Goal: Information Seeking & Learning: Learn about a topic

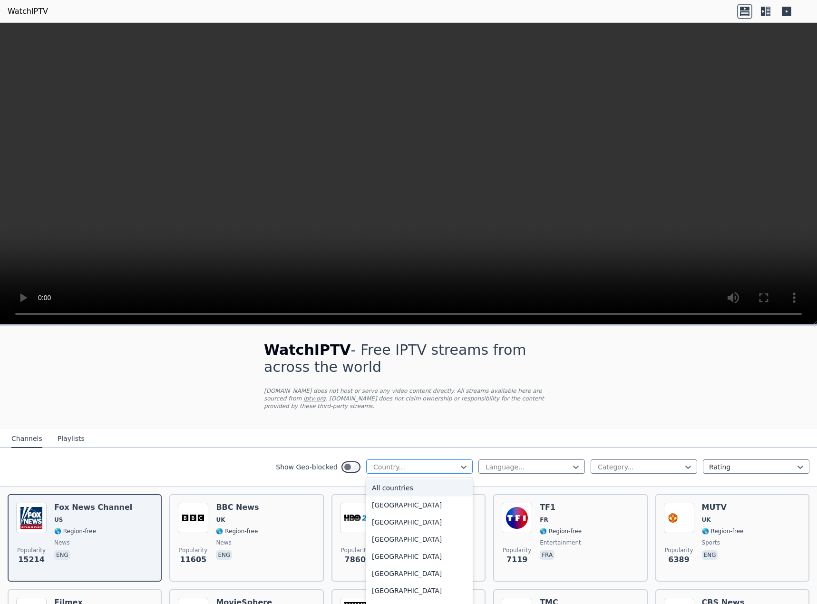
click at [412, 462] on div at bounding box center [415, 467] width 87 height 10
type input "***"
click at [397, 496] on div "[GEOGRAPHIC_DATA]" at bounding box center [419, 504] width 106 height 17
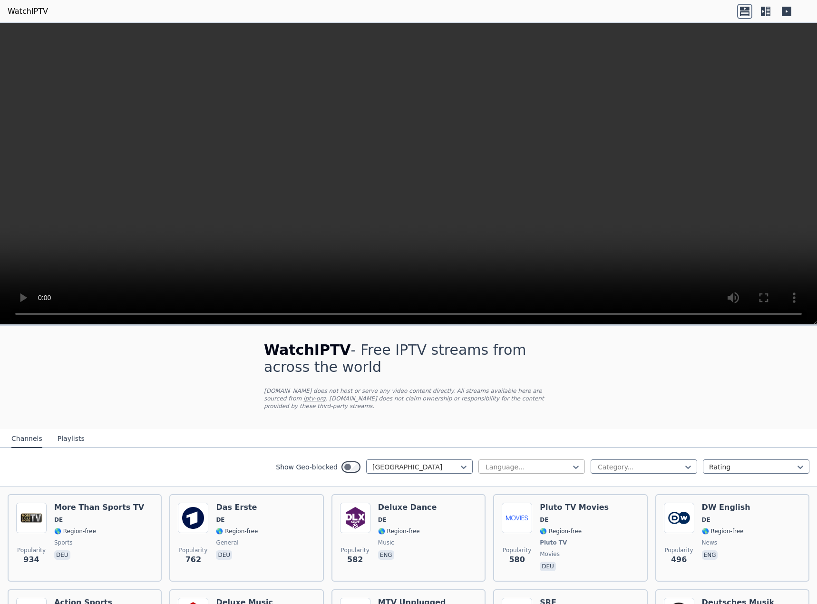
click at [520, 462] on div at bounding box center [527, 467] width 87 height 10
type input "*"
click at [502, 549] on div "German" at bounding box center [531, 556] width 106 height 17
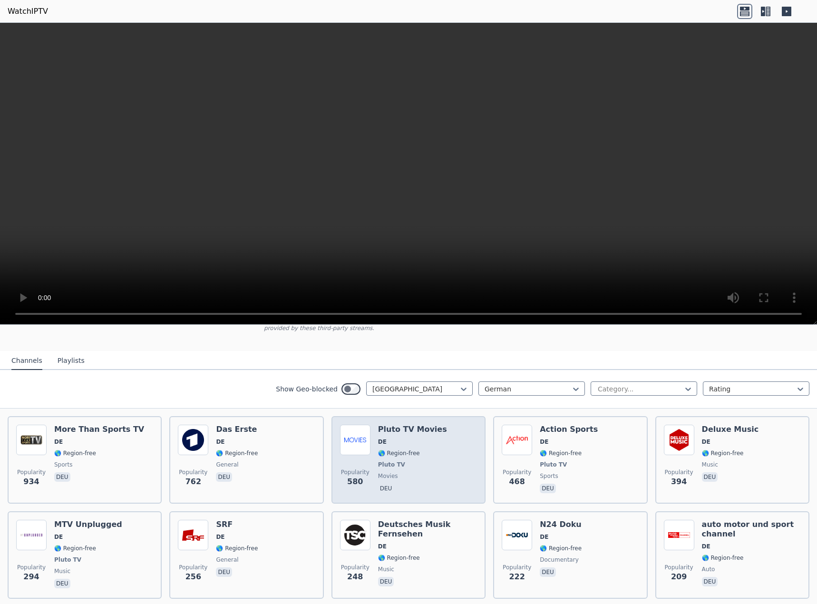
scroll to position [95, 0]
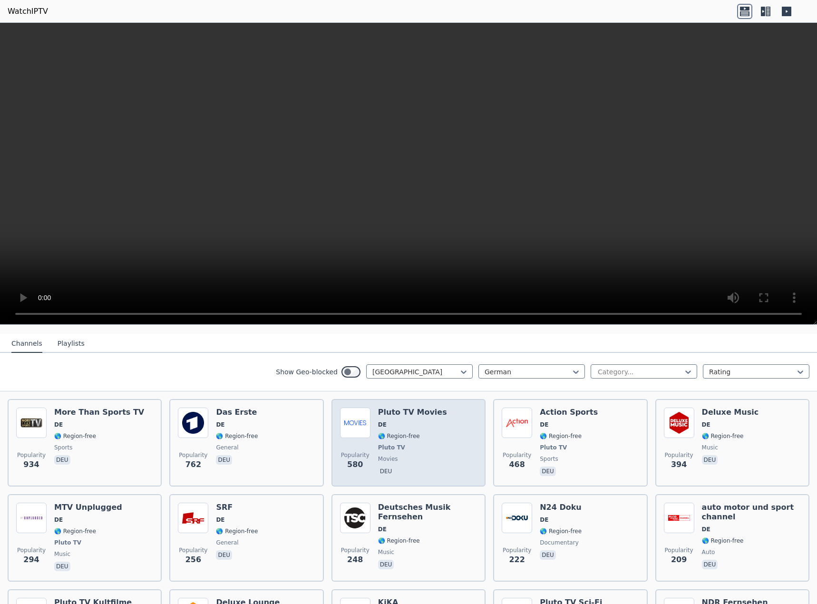
click at [426, 444] on span "Pluto TV" at bounding box center [412, 448] width 69 height 8
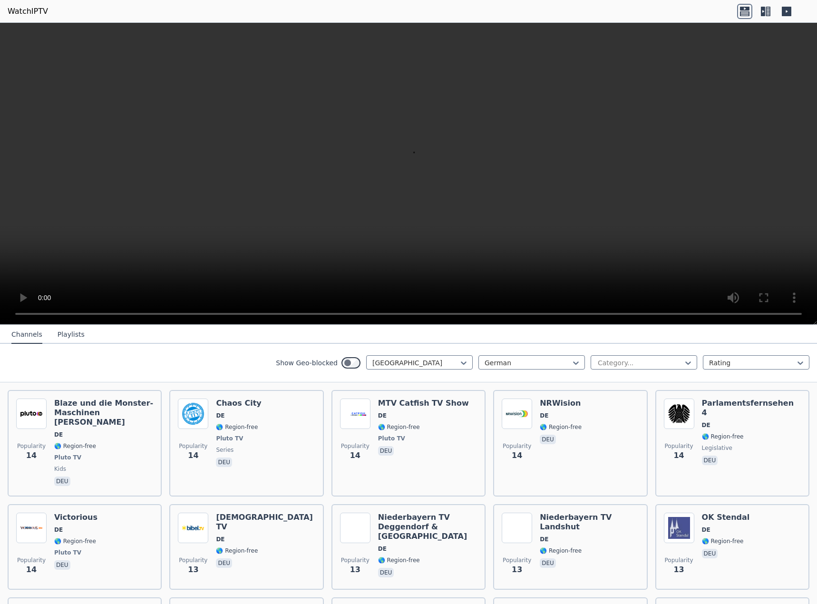
scroll to position [3708, 0]
click at [70, 331] on button "Playlists" at bounding box center [71, 335] width 27 height 18
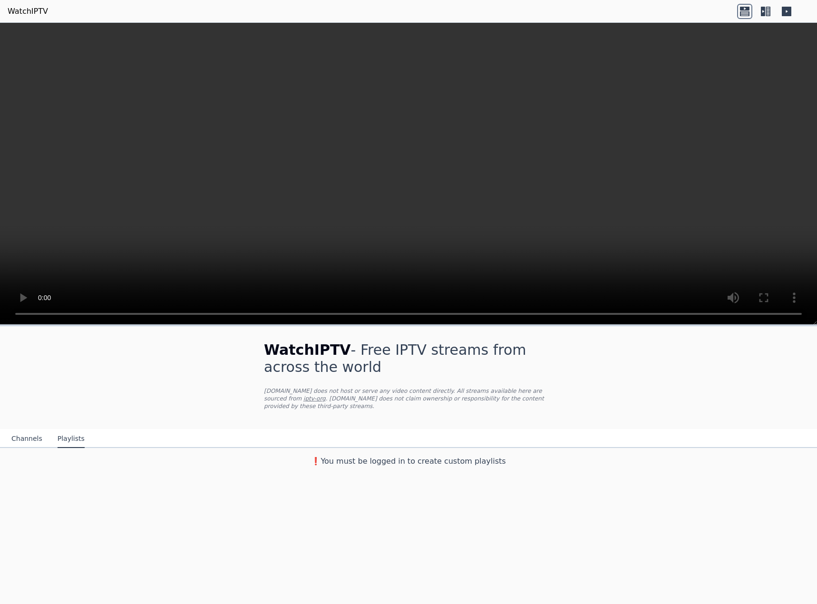
scroll to position [0, 0]
click at [32, 433] on button "Channels" at bounding box center [26, 439] width 31 height 18
